Goal: Task Accomplishment & Management: Complete application form

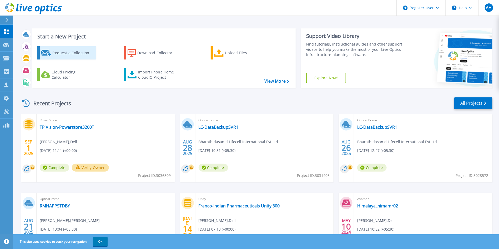
click at [74, 55] on div "Request a Collection" at bounding box center [73, 53] width 42 height 11
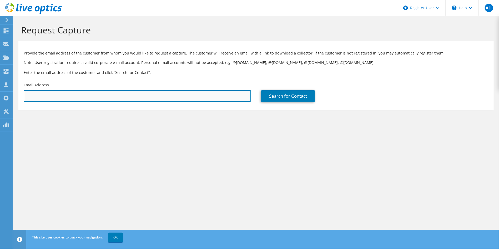
click at [166, 96] on input "text" at bounding box center [137, 96] width 227 height 12
paste input "[EMAIL_ADDRESS][DOMAIN_NAME]"
type input "[EMAIL_ADDRESS][DOMAIN_NAME]"
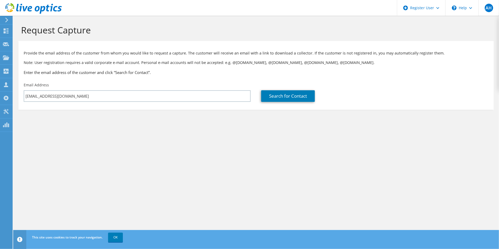
click at [189, 136] on section "Request Capture Provide the email address of the customer from whom you would l…" at bounding box center [256, 76] width 486 height 120
click at [295, 98] on link "Search for Contact" at bounding box center [288, 96] width 54 height 12
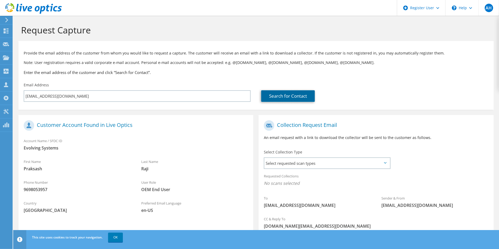
scroll to position [39, 0]
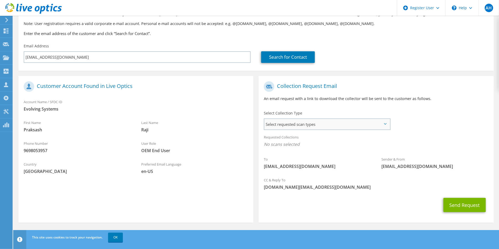
click at [389, 128] on span "Select requested scan types" at bounding box center [326, 124] width 125 height 11
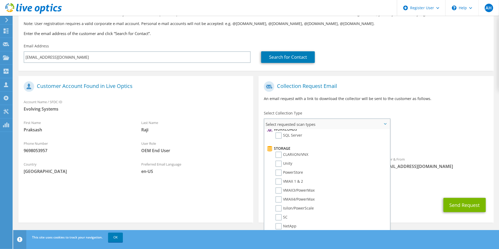
scroll to position [79, 0]
click at [279, 159] on label "Unity" at bounding box center [283, 162] width 17 height 6
click at [0, 0] on input "Unity" at bounding box center [0, 0] width 0 height 0
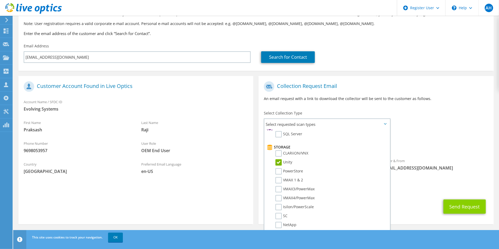
scroll to position [41, 0]
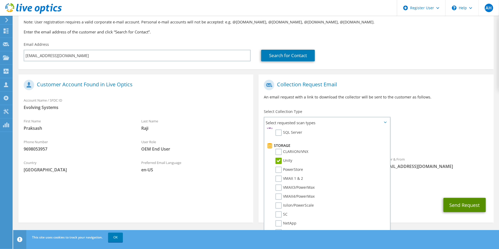
click at [469, 204] on button "Send Request" at bounding box center [465, 205] width 42 height 14
